Goal: Transaction & Acquisition: Subscribe to service/newsletter

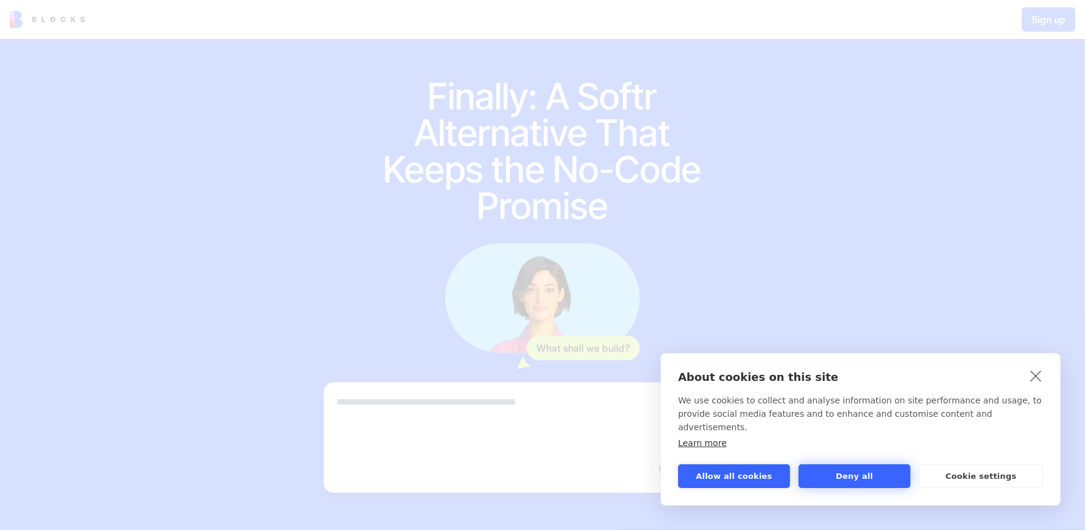
click at [895, 473] on button "Deny all" at bounding box center [854, 476] width 112 height 24
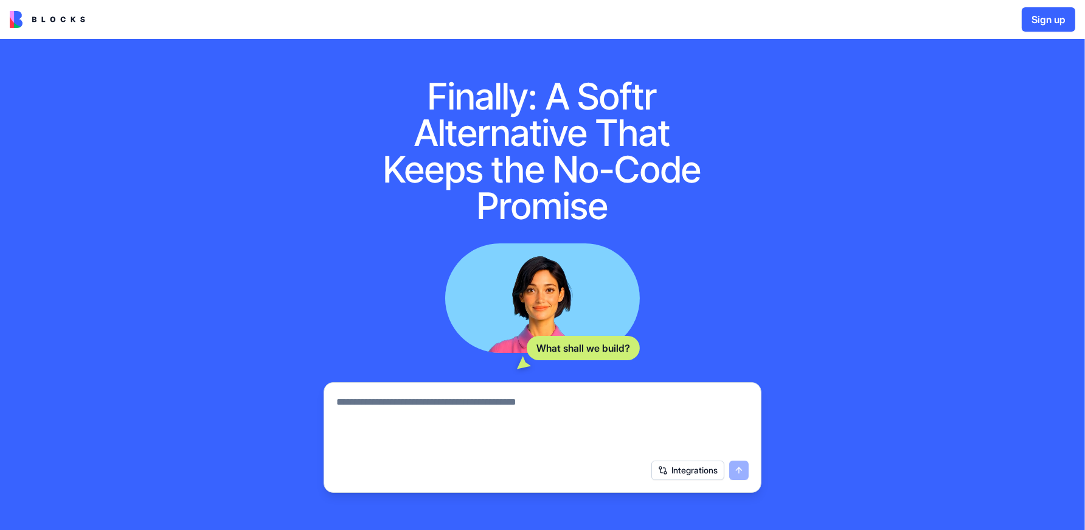
click at [482, 413] on textarea at bounding box center [542, 424] width 412 height 58
type textarea "**********"
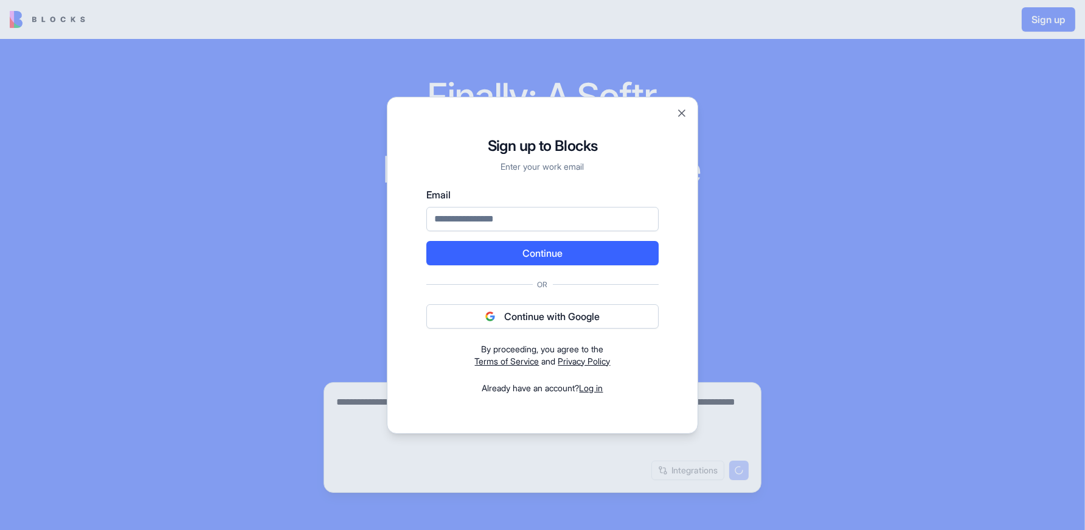
click at [573, 308] on button "Continue with Google" at bounding box center [542, 316] width 232 height 24
